Goal: Task Accomplishment & Management: Complete application form

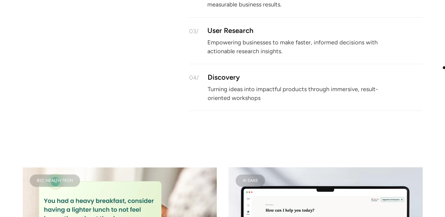
scroll to position [639, 0]
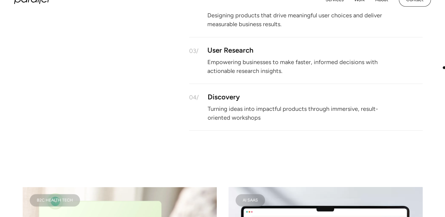
click at [444, 67] on div at bounding box center [222, 33] width 445 height 261
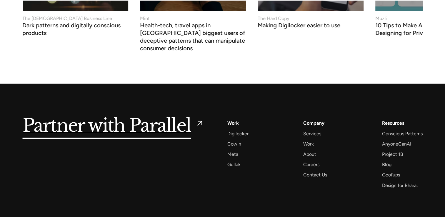
scroll to position [2306, 0]
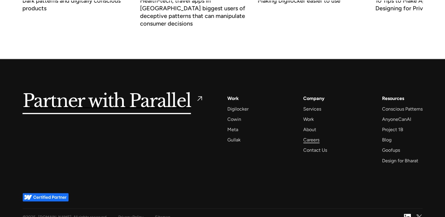
click at [306, 136] on div "Careers" at bounding box center [311, 140] width 16 height 8
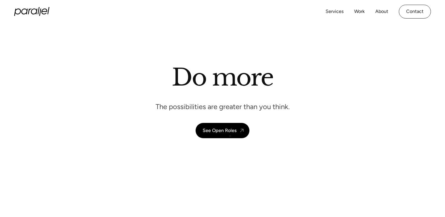
click at [231, 136] on link "See Open Roles" at bounding box center [223, 130] width 54 height 15
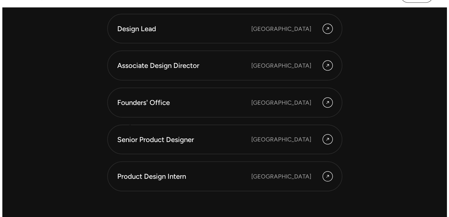
scroll to position [1634, 0]
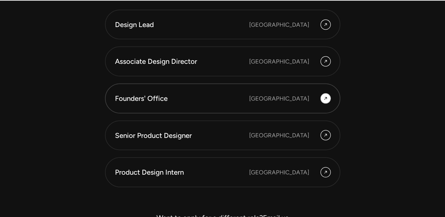
click at [177, 92] on link "Founders' Office Bengaluru" at bounding box center [222, 99] width 235 height 30
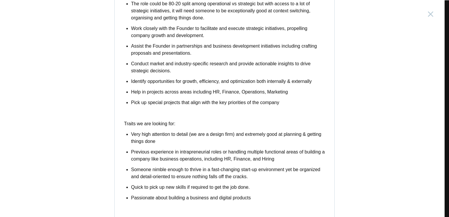
scroll to position [207, 0]
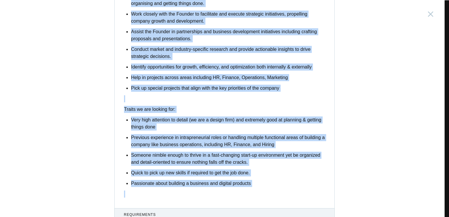
drag, startPoint x: 121, startPoint y: 68, endPoint x: 261, endPoint y: 189, distance: 184.7
click at [261, 189] on div "Parallel is a product strategy and design studio where we help our clients buil…" at bounding box center [225, 30] width 220 height 342
copy div "Parallel is a product strategy and design studio where we help our clients buil…"
click at [94, 26] on div "Founders' Office India, Bengaluru Description Parallel is a product strategy an…" at bounding box center [224, 108] width 449 height 217
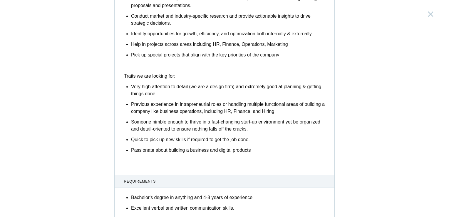
scroll to position [345, 0]
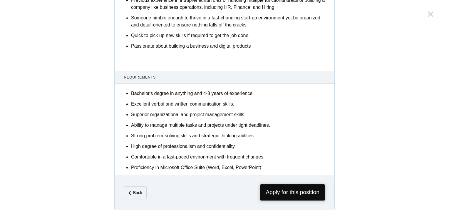
click at [272, 193] on span "Apply for this position" at bounding box center [292, 192] width 65 height 16
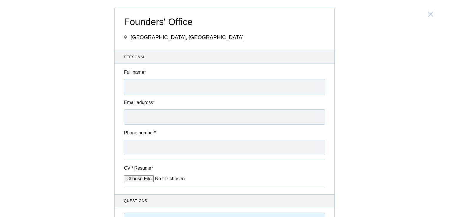
click at [205, 83] on input "Full name *" at bounding box center [224, 86] width 201 height 15
type input "Kavya Murugan Kavya Murugan"
type input "kavya339murugan@gmail.com"
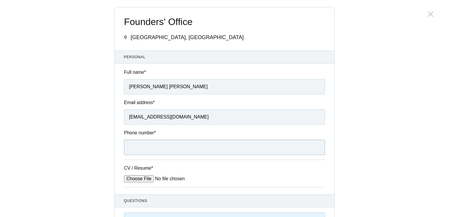
type input "09972616371"
type input "Kavya Murugan"
click at [51, 142] on div "Founders' Office India, Bengaluru Submitting form failed, try again. Retry Your…" at bounding box center [224, 108] width 449 height 217
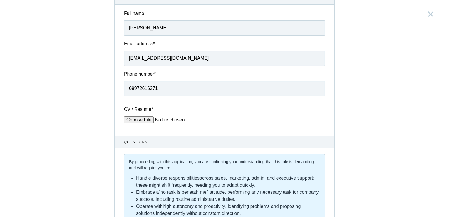
click at [130, 89] on input "09972616371" at bounding box center [224, 88] width 201 height 15
type input "+919972616371"
click at [144, 117] on input "CV / Resume *" at bounding box center [168, 119] width 89 height 7
type input "C:\fakepath\25Kavya Murugan resume.pdf"
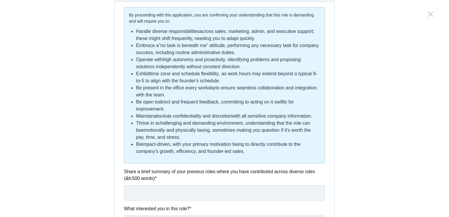
scroll to position [206, 0]
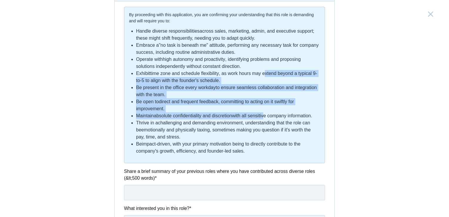
drag, startPoint x: 265, startPoint y: 71, endPoint x: 263, endPoint y: 123, distance: 51.8
click at [263, 123] on ul "Handle diverse responsibilities across sales, marketing, admin, and executive s…" at bounding box center [228, 91] width 184 height 127
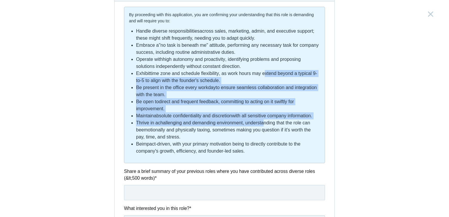
click at [348, 121] on div "Founders' Office India, Bengaluru Submitting form failed, try again. Retry Your…" at bounding box center [224, 108] width 449 height 217
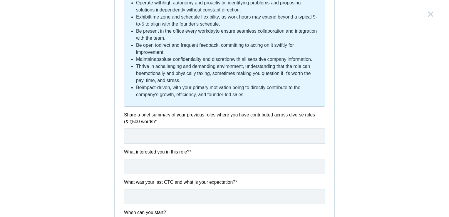
scroll to position [265, 0]
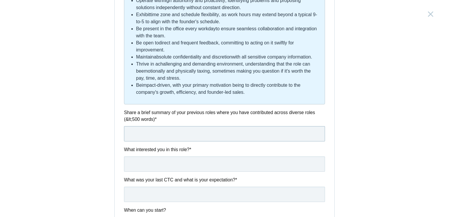
click at [255, 128] on input "text" at bounding box center [224, 133] width 201 height 15
click at [371, 116] on div "Founders' Office India, Bengaluru Submitting form failed, try again. Retry Your…" at bounding box center [224, 108] width 449 height 217
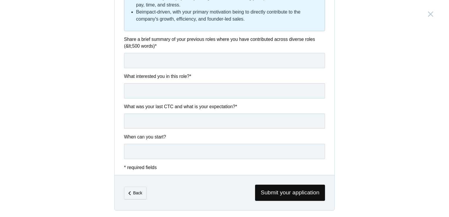
scroll to position [338, 0]
click at [192, 147] on input "text" at bounding box center [224, 151] width 201 height 15
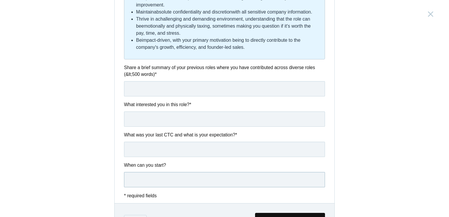
scroll to position [309, 0]
click at [231, 89] on input "text" at bounding box center [224, 89] width 201 height 15
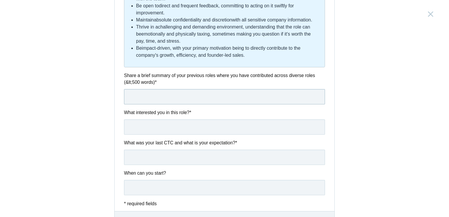
scroll to position [323, 0]
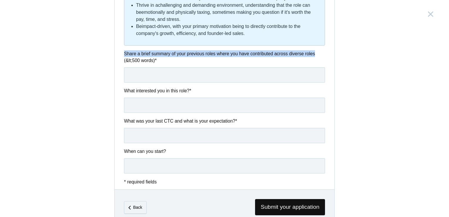
drag, startPoint x: 122, startPoint y: 52, endPoint x: 313, endPoint y: 51, distance: 191.7
click at [313, 51] on label "Share a brief summary of your previous roles where you have contributed across …" at bounding box center [224, 57] width 201 height 14
copy label "Share a brief summary of your previous roles where you have contributed across …"
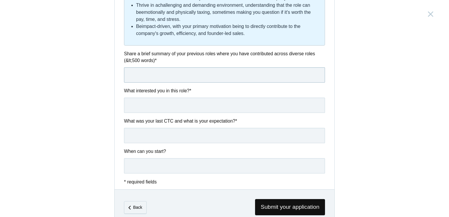
click at [214, 76] on input "text" at bounding box center [224, 74] width 201 height 15
paste input "I’m writing to express my keen interest in joining Parallel Design Studio’s Fou…"
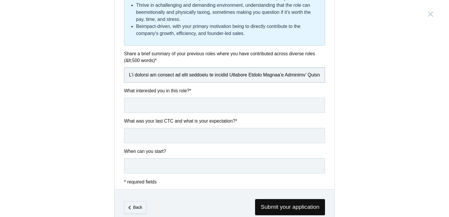
scroll to position [0, 4247]
click at [216, 80] on input "text" at bounding box center [224, 74] width 201 height 15
click at [202, 99] on input "text" at bounding box center [224, 105] width 201 height 15
drag, startPoint x: 315, startPoint y: 74, endPoint x: 89, endPoint y: 55, distance: 226.4
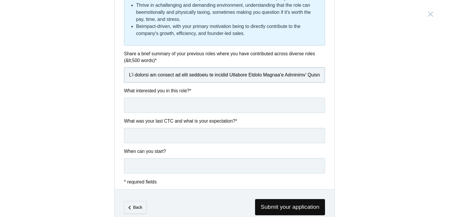
click at [89, 55] on div "Founders' Office India, Bengaluru Submitting form failed, try again. Retry Your…" at bounding box center [224, 108] width 449 height 217
click at [216, 105] on input "text" at bounding box center [224, 105] width 201 height 15
drag, startPoint x: 126, startPoint y: 73, endPoint x: 324, endPoint y: 83, distance: 198.4
click at [324, 83] on div "Questions By proceeding with this application, you are confirming your understa…" at bounding box center [225, 22] width 220 height 303
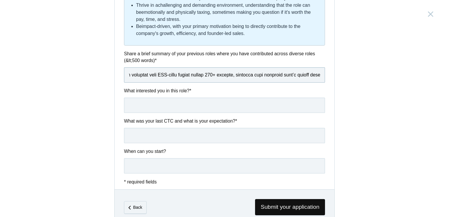
scroll to position [0, 2387]
click at [239, 103] on input "text" at bounding box center [224, 105] width 201 height 15
click at [273, 84] on div "Questions By proceeding with this application, you are confirming your understa…" at bounding box center [225, 22] width 220 height 303
click at [314, 76] on input "text" at bounding box center [224, 74] width 201 height 15
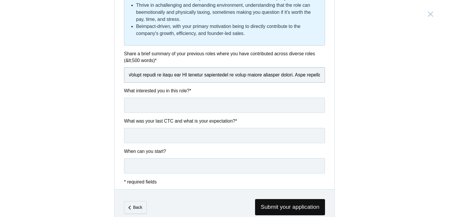
scroll to position [0, 4058]
drag, startPoint x: 205, startPoint y: 75, endPoint x: 407, endPoint y: 82, distance: 201.8
click at [407, 83] on div "Founders' Office India, Bengaluru Submitting form failed, try again. Retry Your…" at bounding box center [224, 108] width 449 height 217
type input "My experience working with a startup within Bosch and being incubated at IIMB N…"
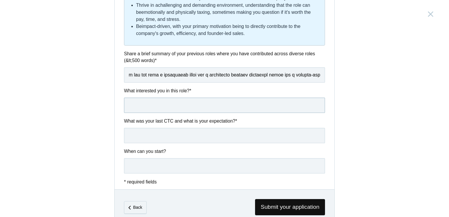
scroll to position [0, 0]
click at [216, 98] on input "text" at bounding box center [224, 105] width 201 height 15
click at [171, 103] on input "text" at bounding box center [224, 105] width 201 height 15
paste input "Having worked at the intersection of core product design, user experience desig…"
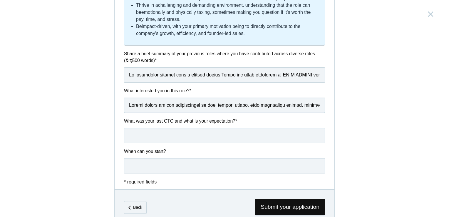
scroll to position [0, 2931]
type input "Having worked at the intersection of core product design, user experience desig…"
click at [204, 134] on input "text" at bounding box center [224, 135] width 201 height 15
click at [128, 105] on input "text" at bounding box center [224, 105] width 201 height 15
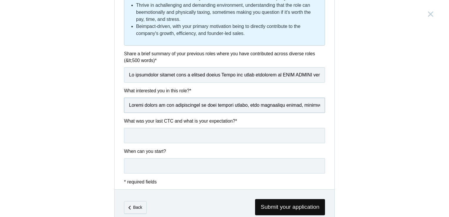
scroll to position [338, 0]
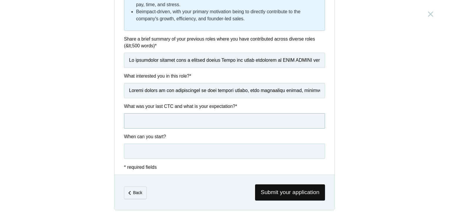
click at [157, 122] on input "text" at bounding box center [224, 120] width 201 height 15
type input "21,60,000 is current, I am looking for 25,00,000 PA, but I'm flexible."
click at [153, 156] on input "text" at bounding box center [224, 151] width 201 height 15
click at [129, 153] on input "immediately" at bounding box center [224, 151] width 201 height 15
click at [169, 150] on input "Immediately" at bounding box center [224, 151] width 201 height 15
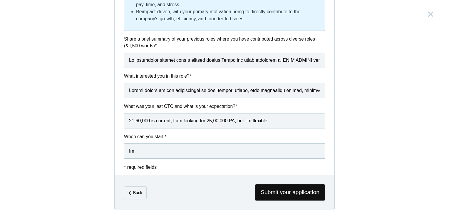
type input "I"
type input "12th November"
click at [296, 193] on span "Submit your application" at bounding box center [290, 192] width 70 height 16
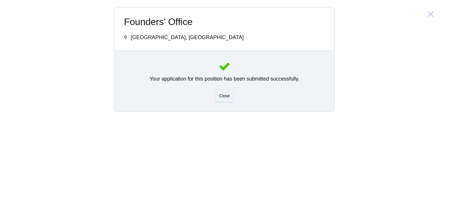
scroll to position [0, 0]
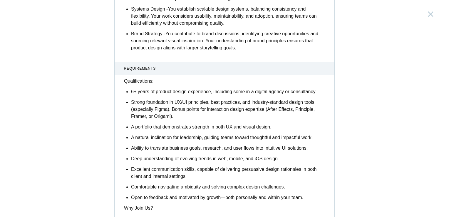
scroll to position [647, 0]
